Goal: Transaction & Acquisition: Purchase product/service

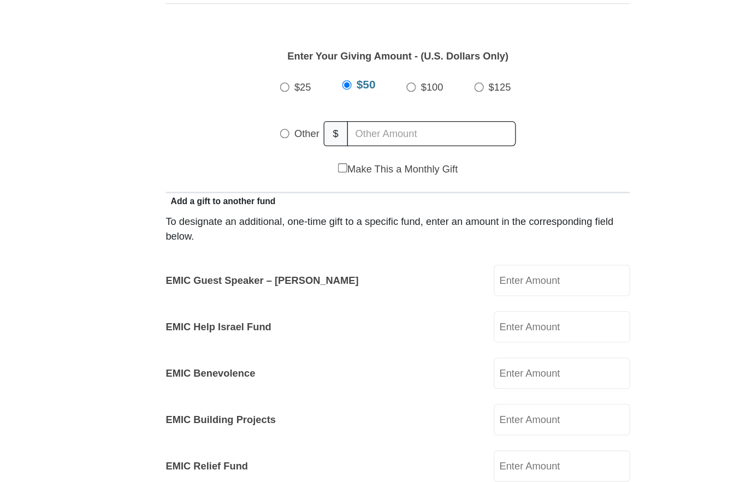
scroll to position [434, 0]
click at [283, 174] on input "Other" at bounding box center [286, 177] width 7 height 7
radio input "true"
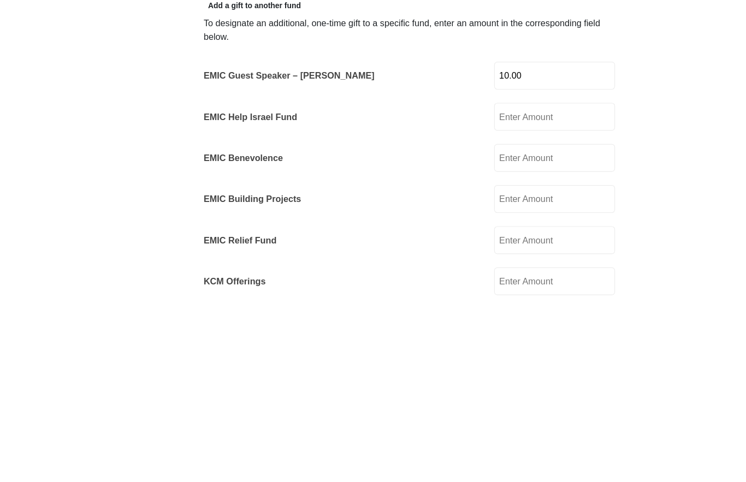
type input "10.00"
click at [499, 313] on input "EMIC Help Israel Fund" at bounding box center [498, 325] width 104 height 24
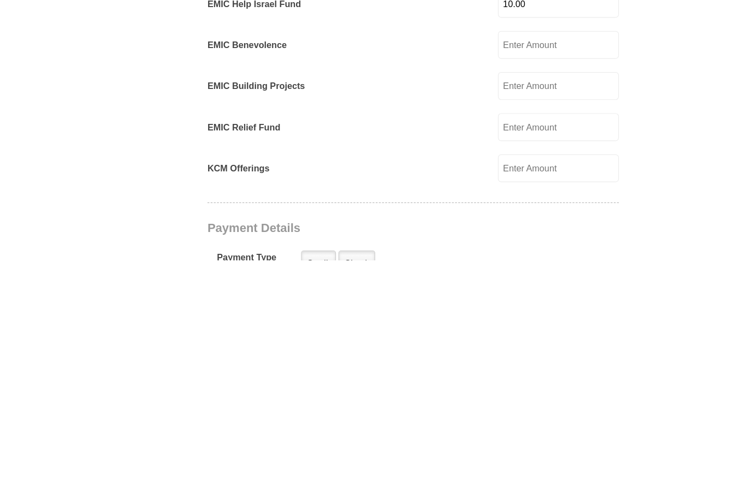
scroll to position [501, 0]
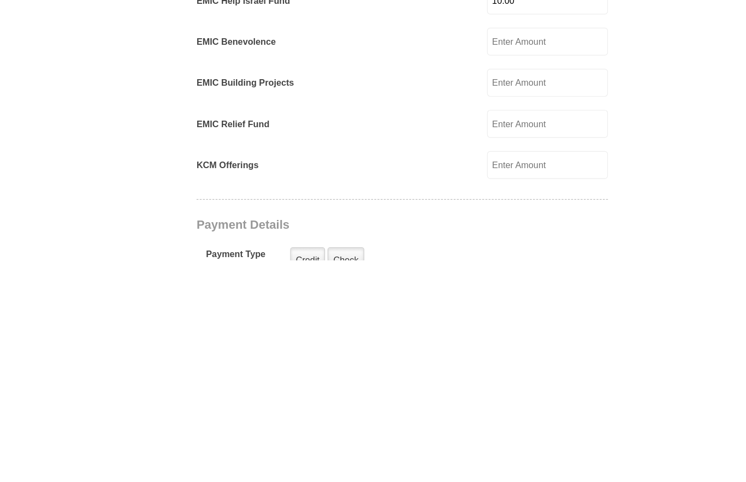
type input "10.00"
click at [494, 317] on input "EMIC Building Projects" at bounding box center [498, 329] width 104 height 24
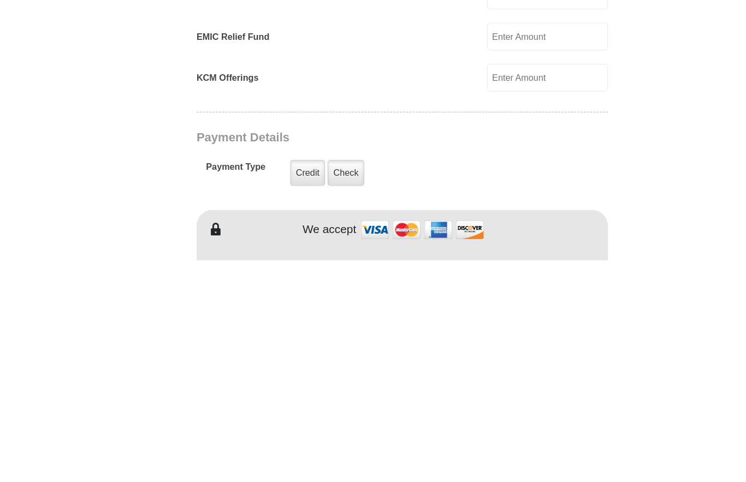
scroll to position [577, 0]
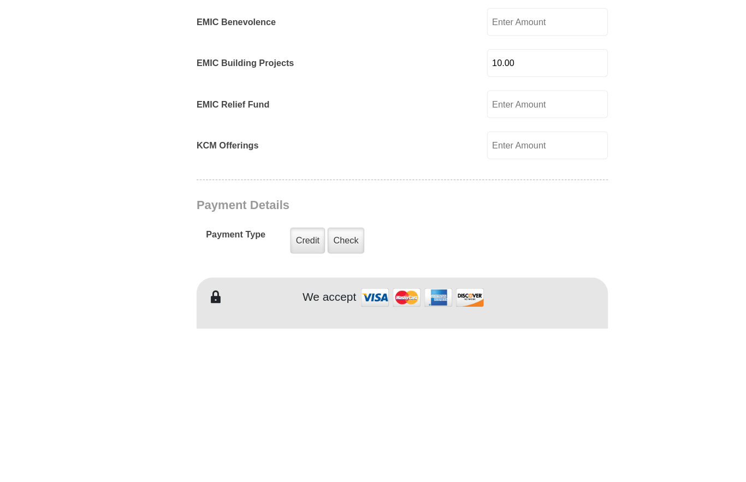
type input "10.00"
click at [488, 312] on input "KCM Offerings" at bounding box center [498, 324] width 104 height 24
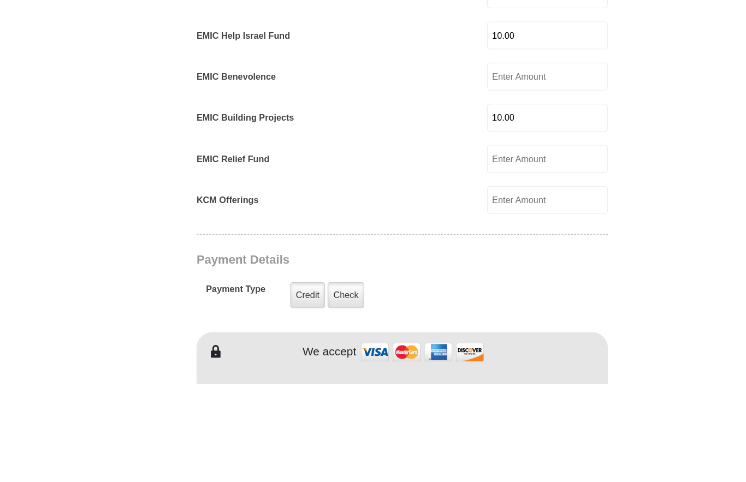
click at [493, 205] on input "EMIC Benevolence" at bounding box center [498, 217] width 104 height 24
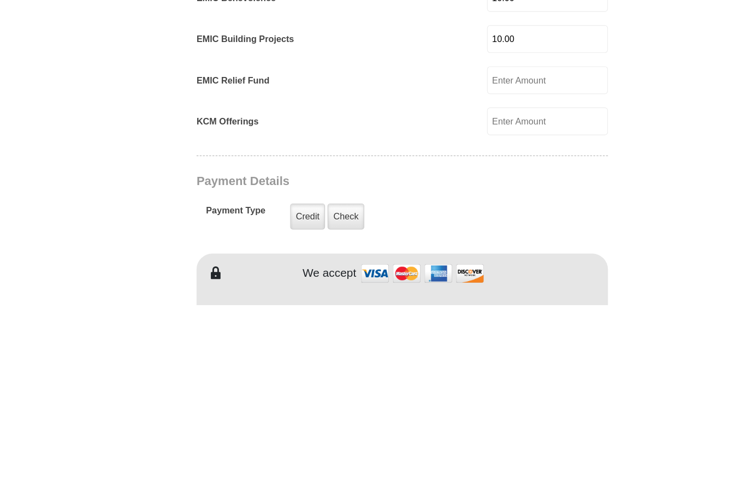
type input "10.00"
click at [486, 312] on input "KCM Offerings" at bounding box center [498, 324] width 104 height 24
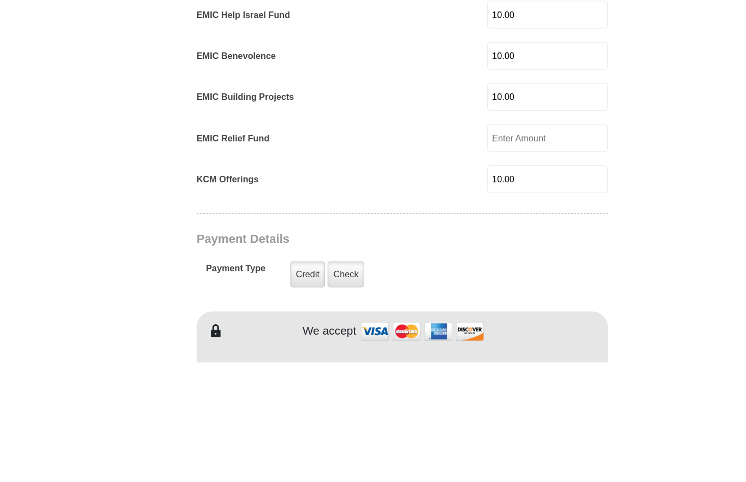
click at [497, 312] on input "10.00" at bounding box center [498, 324] width 104 height 24
type input "1"
type input "5.00"
click at [488, 276] on input "EMIC Relief Fund" at bounding box center [498, 288] width 104 height 24
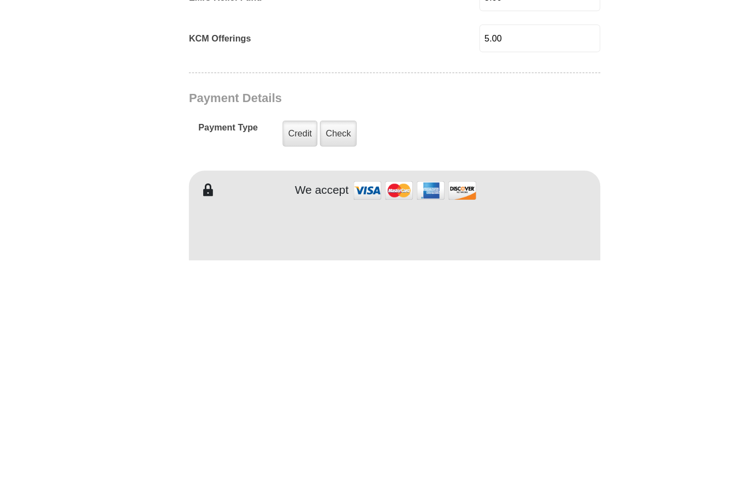
scroll to position [615, 0]
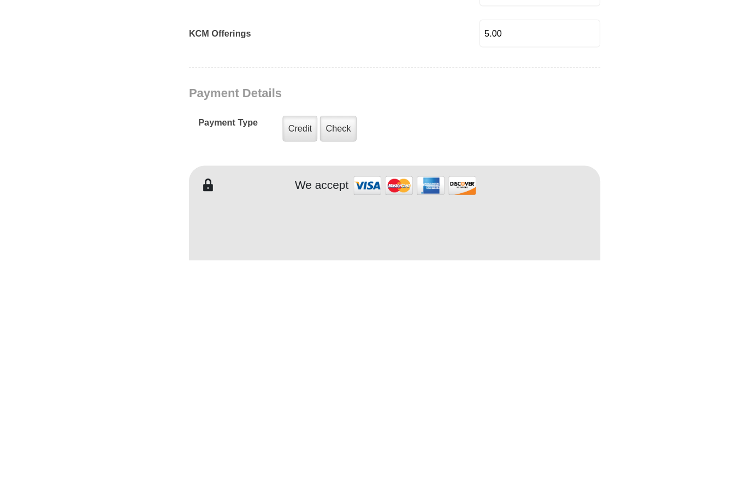
type input "5.00"
click at [309, 357] on label "Check" at bounding box center [325, 368] width 32 height 22
click at [0, 0] on input "Check" at bounding box center [0, 0] width 0 height 0
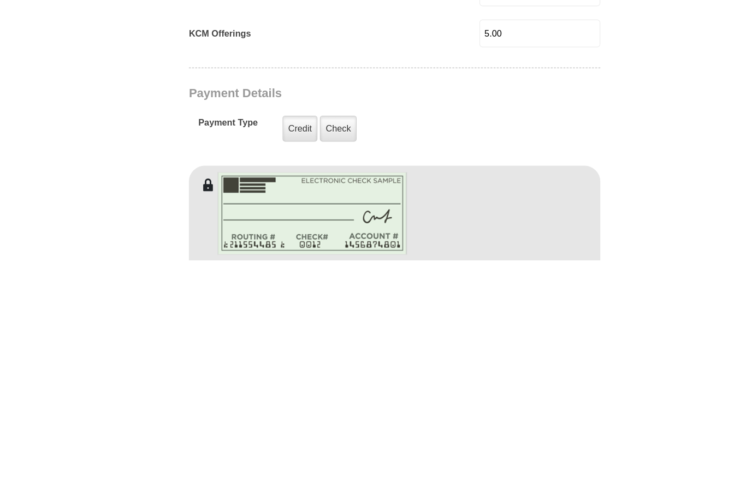
scroll to position [850, 0]
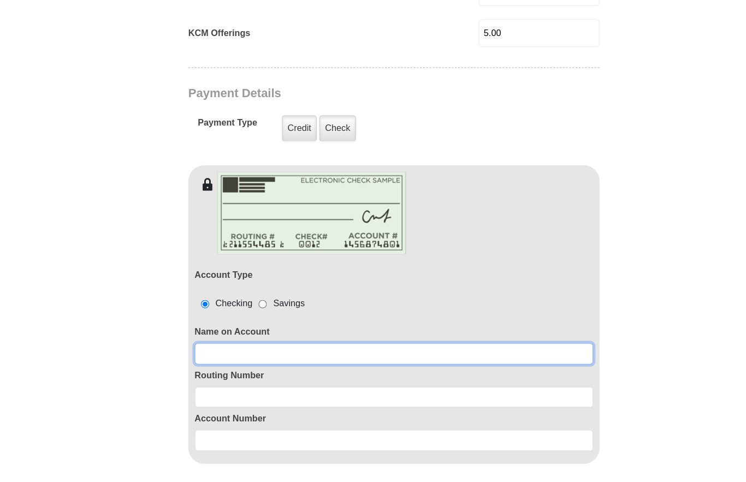
click at [222, 319] on input at bounding box center [373, 328] width 344 height 19
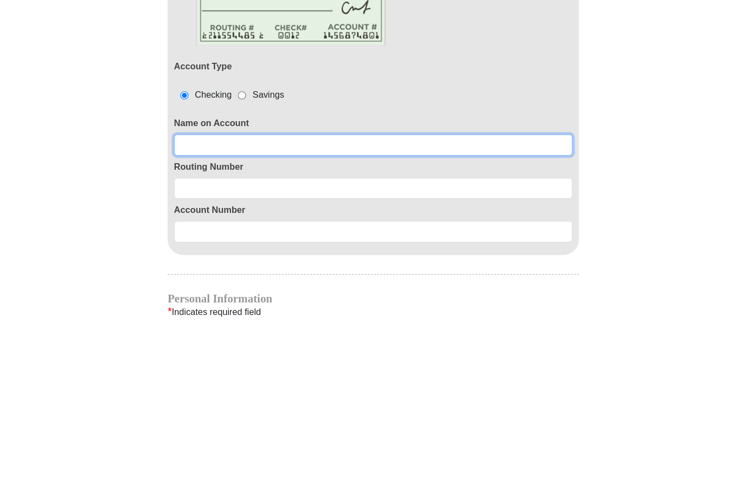
type input "C"
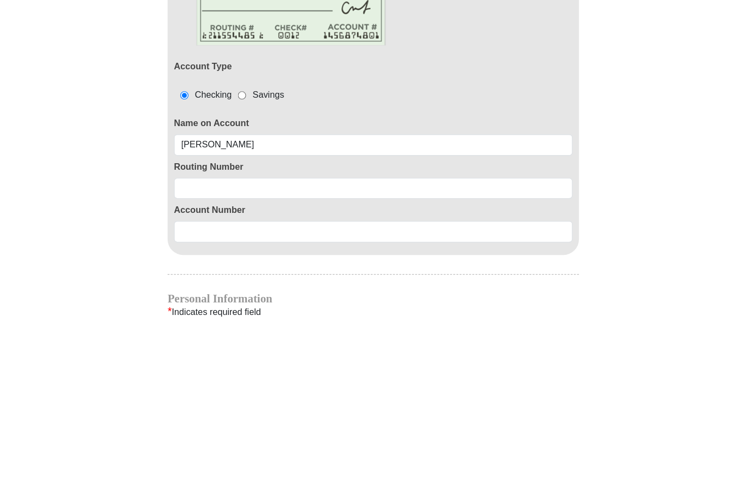
scroll to position [1030, 0]
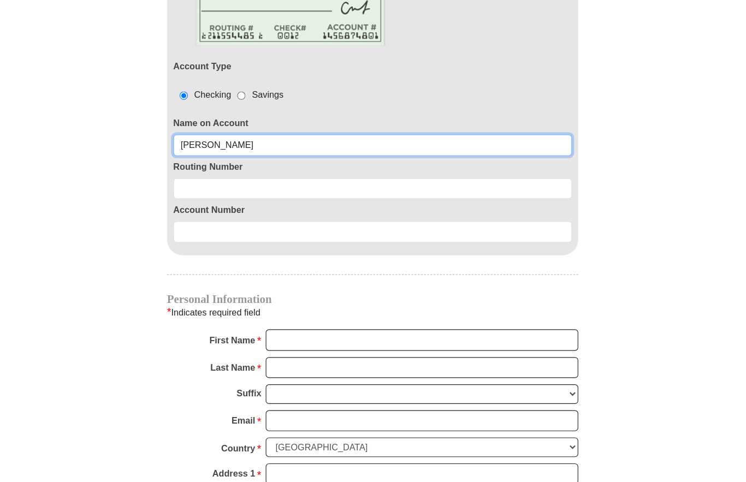
click at [254, 139] on input "Christine" at bounding box center [373, 148] width 344 height 19
type input "Christine Learn"
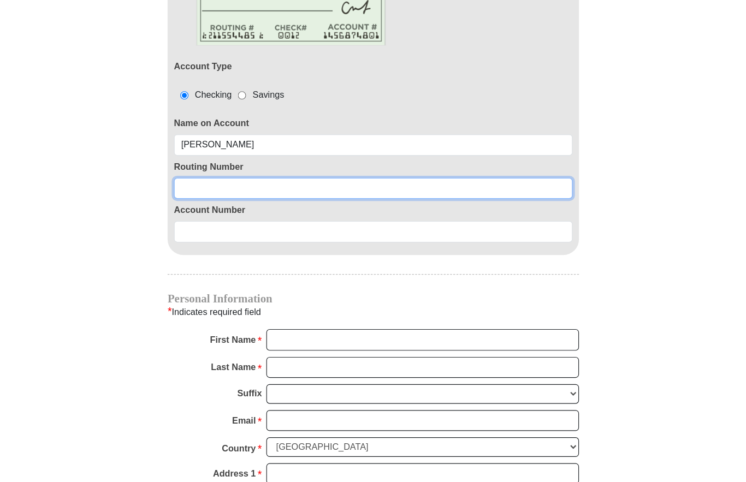
click at [253, 176] on input at bounding box center [373, 185] width 344 height 19
type input "064208398"
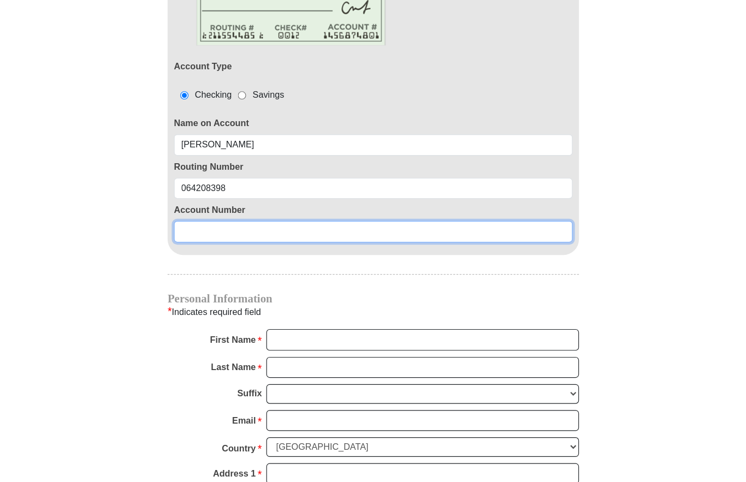
click at [217, 214] on input at bounding box center [373, 223] width 344 height 19
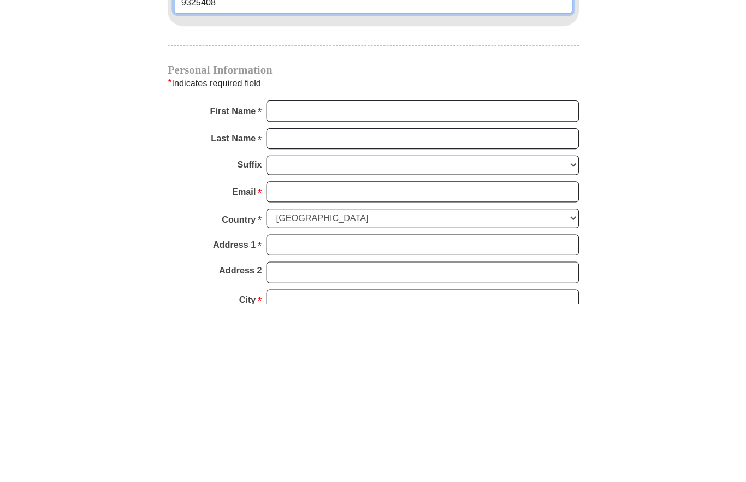
type input "9325408"
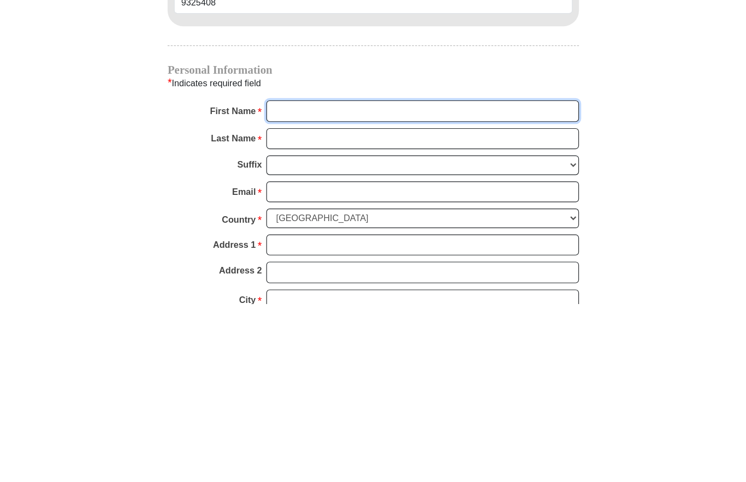
click at [281, 307] on input "First Name *" at bounding box center [416, 316] width 270 height 19
type input "C"
type input "Christine"
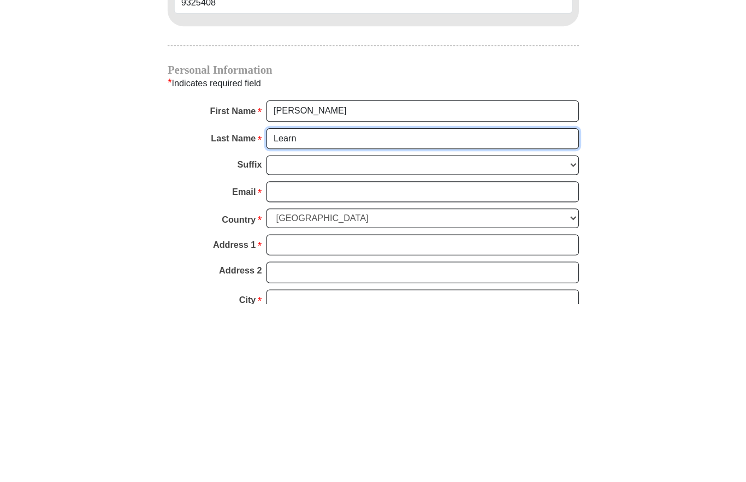
type input "Learn"
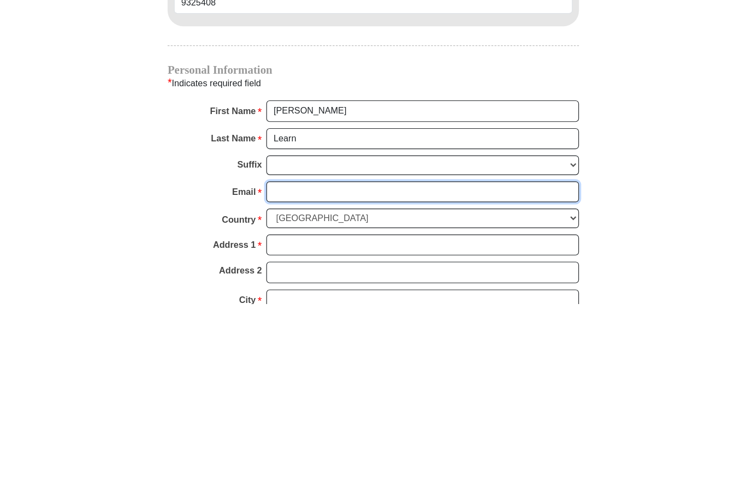
click at [281, 377] on input "Email *" at bounding box center [416, 386] width 270 height 19
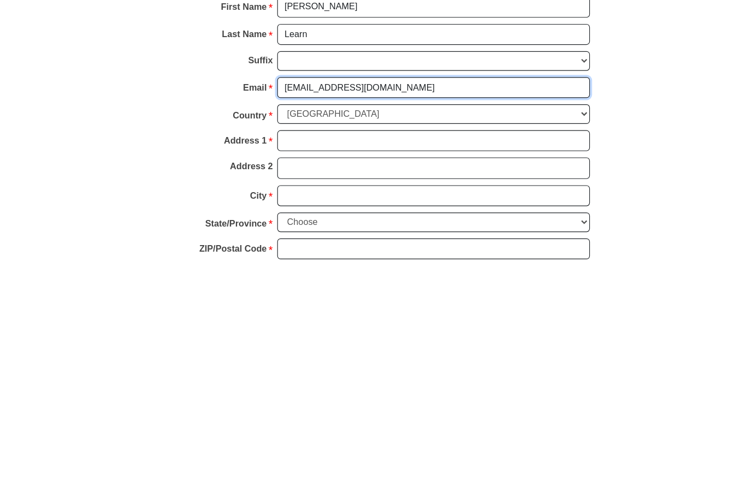
scroll to position [1089, 0]
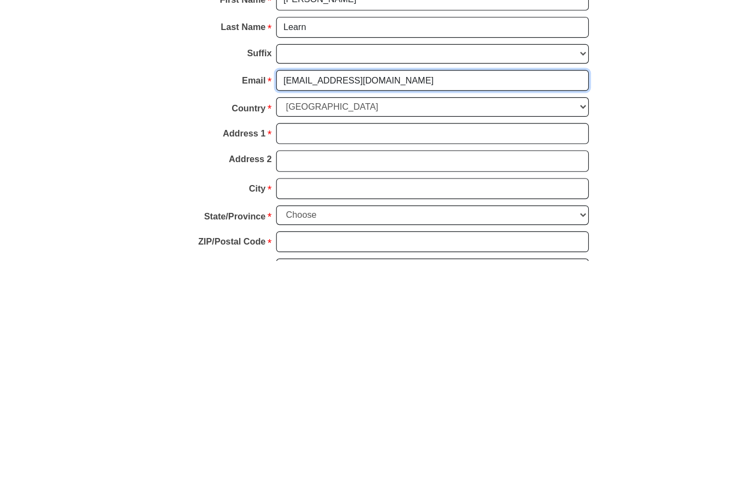
type input "micchr@earthlink.net"
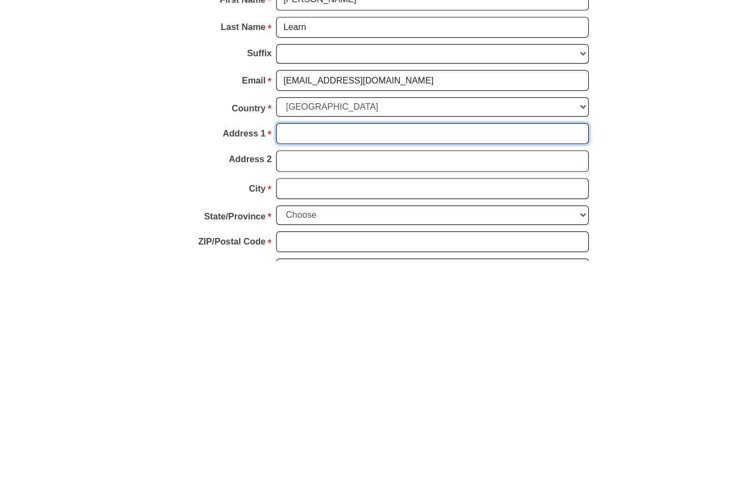
click at [283, 364] on input "Address 1 *" at bounding box center [416, 373] width 270 height 19
type input "Po box 934"
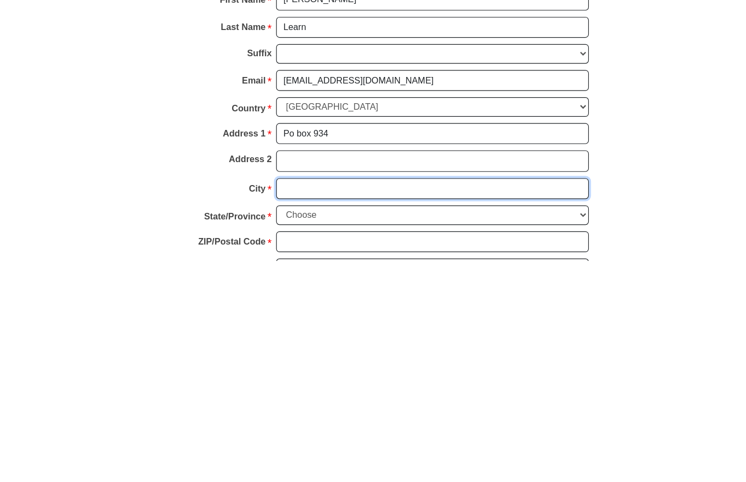
click at [282, 411] on input "City *" at bounding box center [416, 420] width 270 height 19
type input "Ducktown"
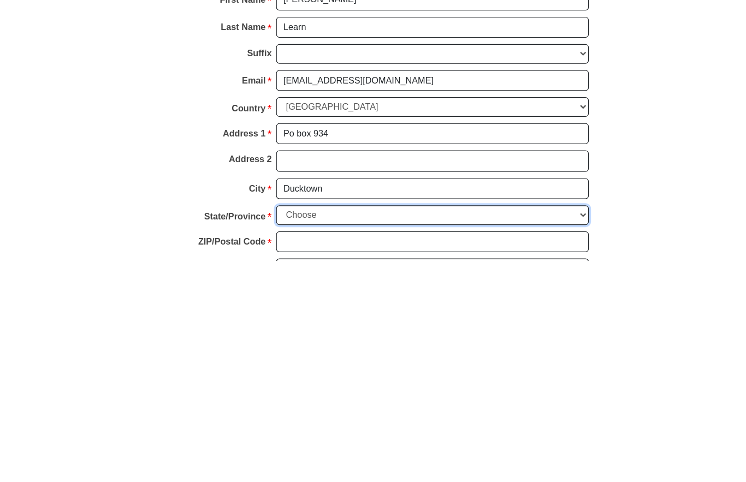
click at [281, 435] on select "Choose Alabama Alaska American Samoa Arizona Arkansas Armed Forces Americas Arm…" at bounding box center [416, 443] width 270 height 17
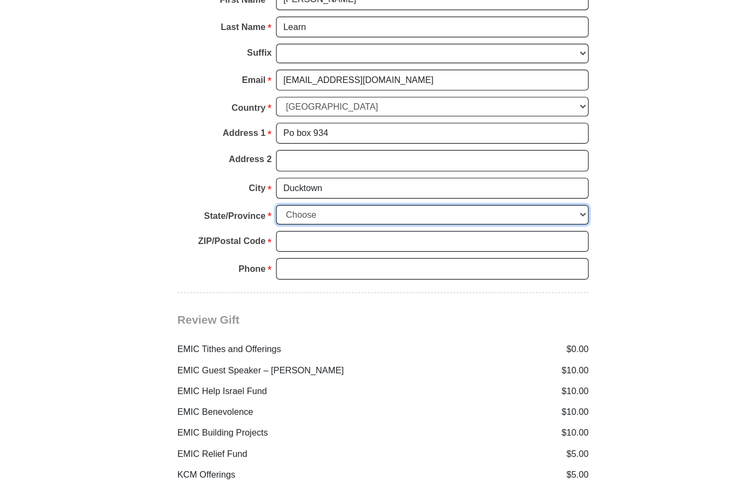
select select "TN"
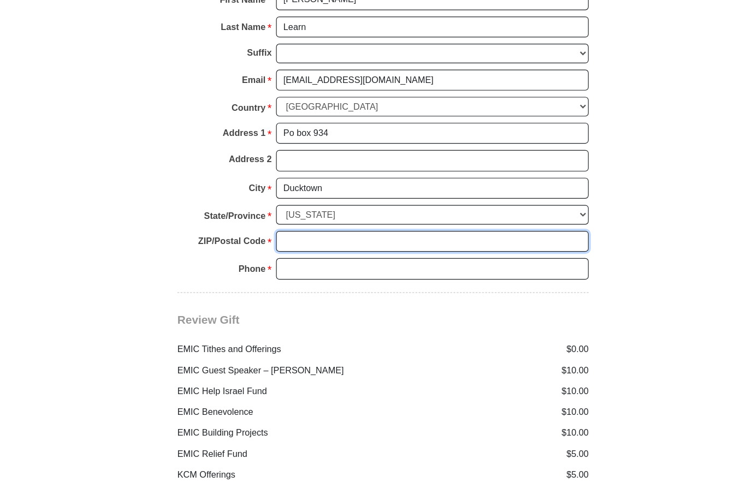
click at [281, 222] on input "ZIP/Postal Code *" at bounding box center [416, 231] width 270 height 19
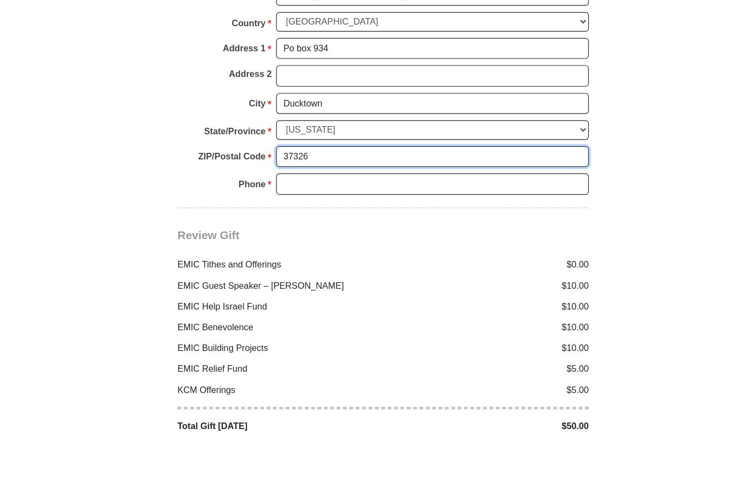
type input "37326"
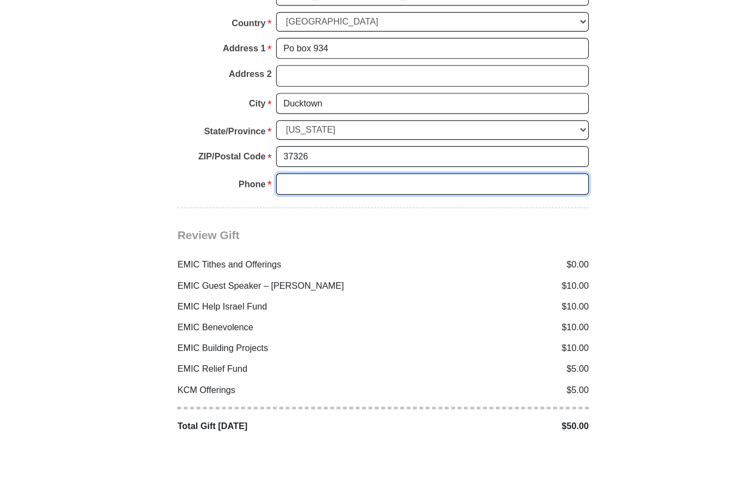
click at [298, 246] on input "Phone * *" at bounding box center [416, 255] width 270 height 19
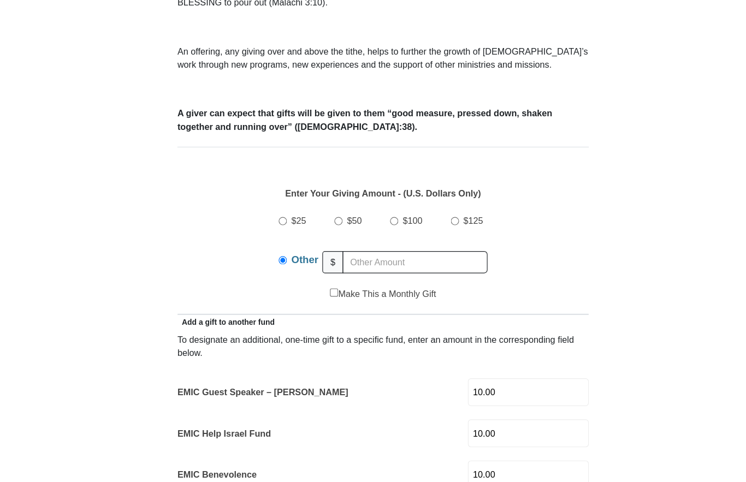
scroll to position [372, 0]
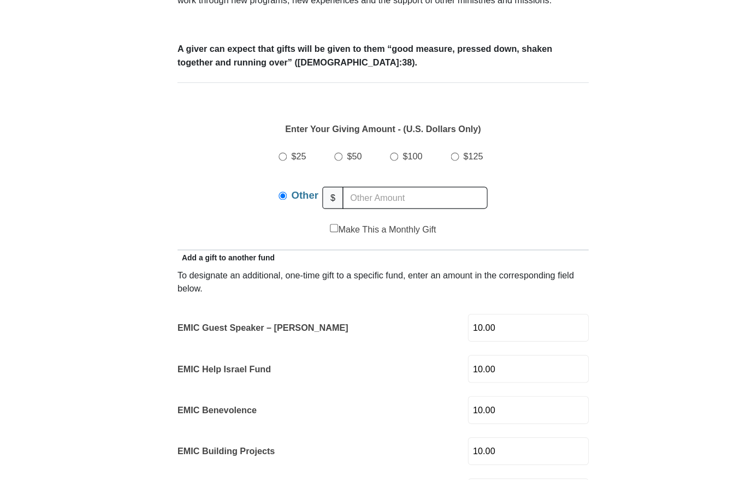
type input "2393980296"
click at [338, 229] on input "text" at bounding box center [400, 238] width 125 height 19
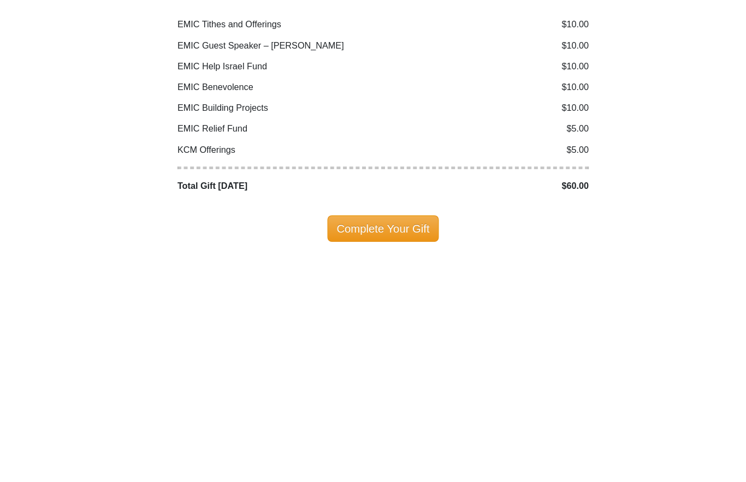
scroll to position [1370, 0]
type input "10.00"
click at [335, 443] on span "Complete Your Gift" at bounding box center [373, 454] width 97 height 23
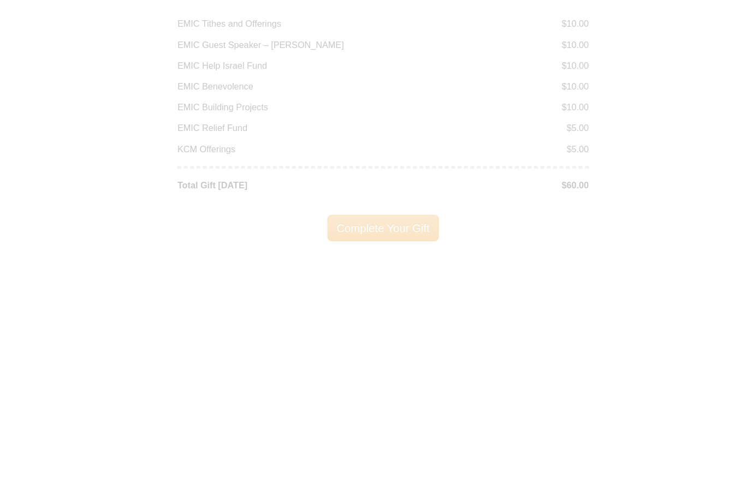
scroll to position [1605, 0]
